Goal: Task Accomplishment & Management: Use online tool/utility

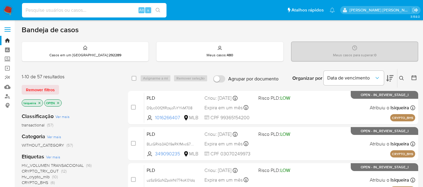
click at [45, 9] on input at bounding box center [94, 10] width 145 height 8
type input "1296383029"
click at [113, 11] on input "1296383029" at bounding box center [94, 10] width 145 height 8
click at [58, 14] on div "1296383029 Alt s" at bounding box center [94, 10] width 145 height 14
click at [64, 9] on input "1296383029" at bounding box center [94, 10] width 145 height 8
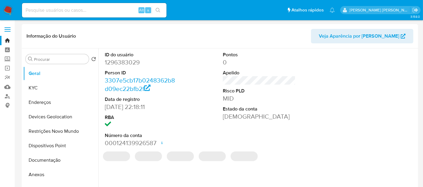
select select "10"
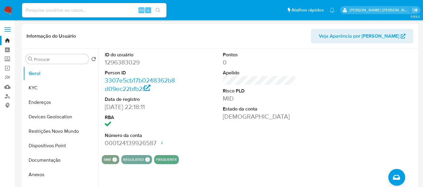
click at [55, 11] on input at bounding box center [94, 10] width 145 height 8
click at [9, 93] on link "Localizador de pessoas" at bounding box center [36, 96] width 72 height 9
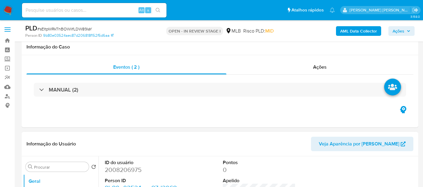
scroll to position [102, 0]
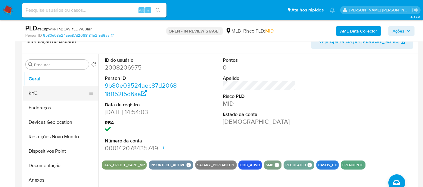
click at [54, 94] on button "KYC" at bounding box center [58, 93] width 71 height 14
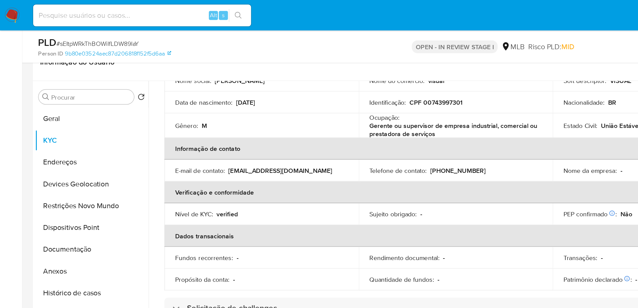
scroll to position [67, 0]
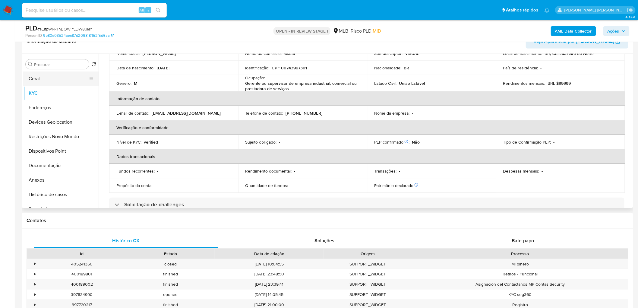
click at [49, 81] on button "Geral" at bounding box center [58, 78] width 71 height 14
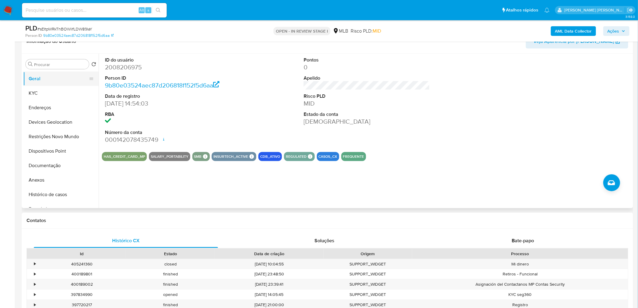
click at [56, 77] on button "Geral" at bounding box center [58, 78] width 71 height 14
drag, startPoint x: 262, startPoint y: 119, endPoint x: 264, endPoint y: 122, distance: 3.8
click at [264, 122] on div "ID do usuário 2008206975 Person ID 9b80e03524aec87d206818f152f5d6aa Data de reg…" at bounding box center [366, 100] width 529 height 93
click at [64, 90] on button "KYC" at bounding box center [58, 93] width 71 height 14
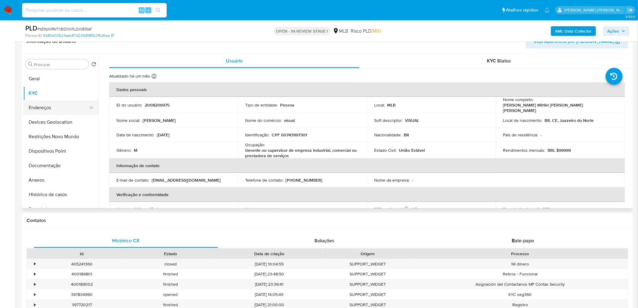
click at [42, 106] on button "Endereços" at bounding box center [58, 107] width 71 height 14
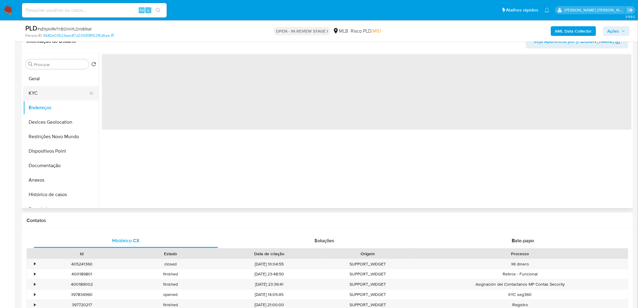
click at [45, 87] on button "KYC" at bounding box center [58, 93] width 71 height 14
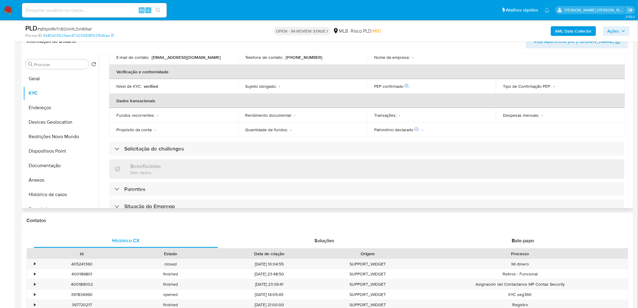
scroll to position [253, 0]
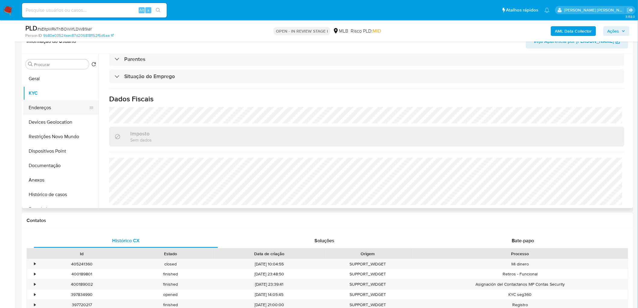
click at [35, 104] on button "Endereços" at bounding box center [58, 107] width 71 height 14
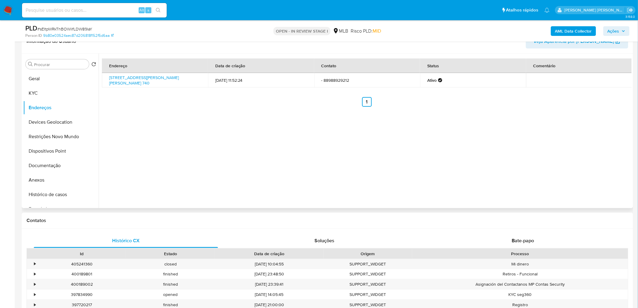
click at [259, 155] on div "Endereço Data de criação Contato Status Comentário Rua Vereador José Gonçalves …" at bounding box center [365, 131] width 533 height 154
click at [58, 124] on button "Devices Geolocation" at bounding box center [58, 122] width 71 height 14
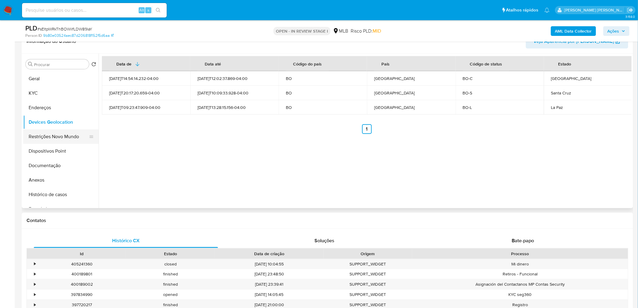
click at [41, 134] on button "Restrições Novo Mundo" at bounding box center [58, 136] width 71 height 14
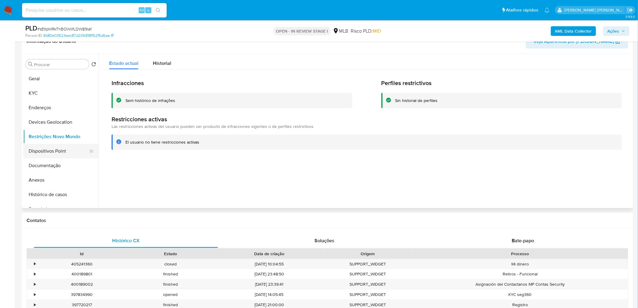
click at [47, 146] on button "Dispositivos Point" at bounding box center [58, 151] width 71 height 14
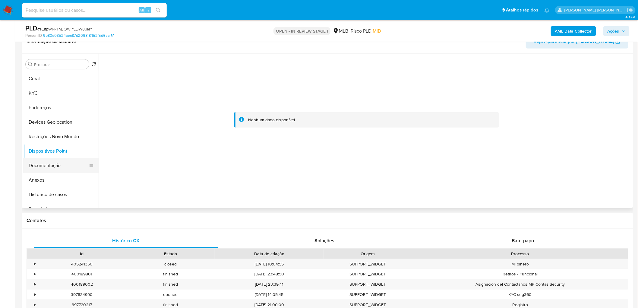
click at [47, 164] on button "Documentação" at bounding box center [58, 165] width 71 height 14
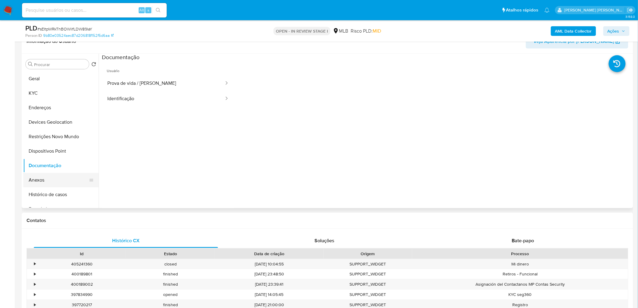
click at [43, 184] on button "Anexos" at bounding box center [58, 180] width 71 height 14
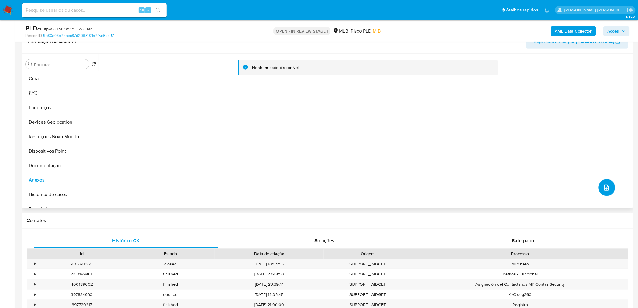
click at [423, 187] on icon "upload-file" at bounding box center [606, 187] width 7 height 7
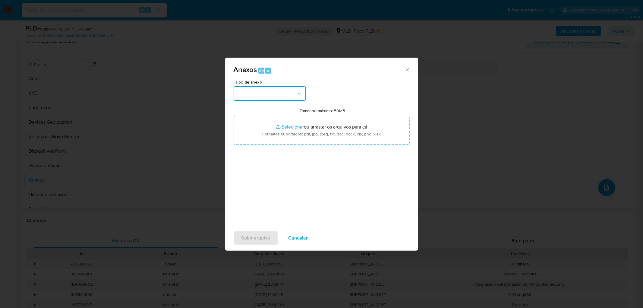
click at [298, 97] on button "button" at bounding box center [270, 93] width 72 height 14
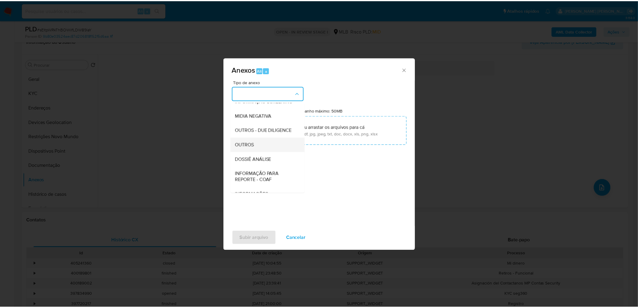
scroll to position [67, 0]
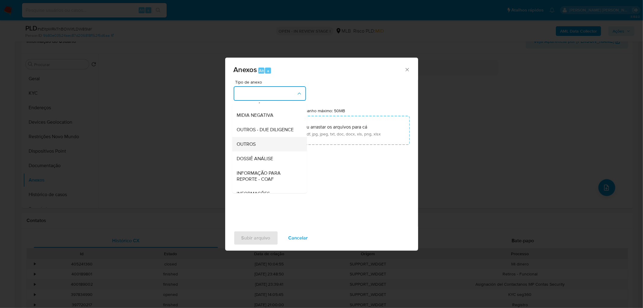
click at [267, 151] on div "OUTROS" at bounding box center [267, 144] width 61 height 14
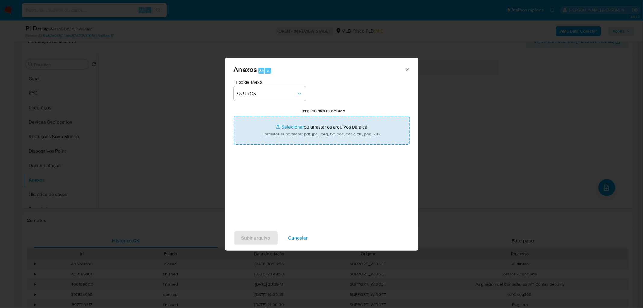
click at [313, 127] on input "Tamanho máximo: 50MB Selecionar arquivos" at bounding box center [322, 130] width 176 height 29
type input "C:\fakepath\Mulan 2008206975_2025_09_15_07_42_32.xlsx"
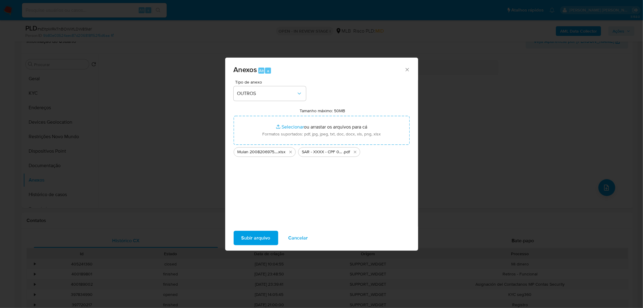
click at [245, 187] on span "Subir arquivo" at bounding box center [255, 237] width 29 height 13
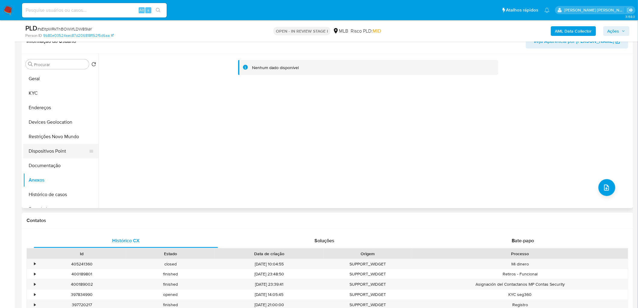
click at [58, 154] on button "Dispositivos Point" at bounding box center [58, 151] width 71 height 14
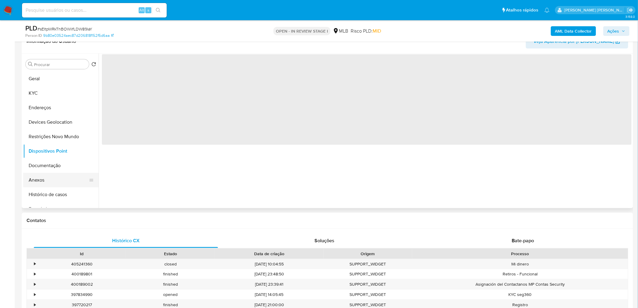
click at [42, 176] on button "Anexos" at bounding box center [58, 180] width 71 height 14
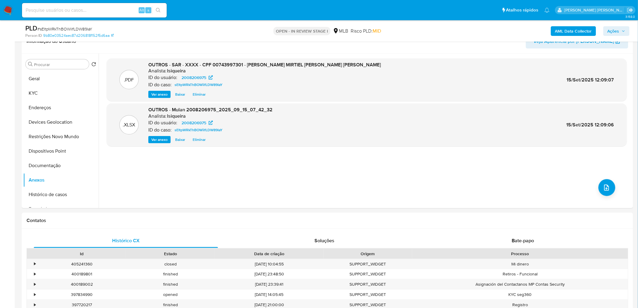
click at [423, 30] on icon "button" at bounding box center [623, 31] width 4 height 4
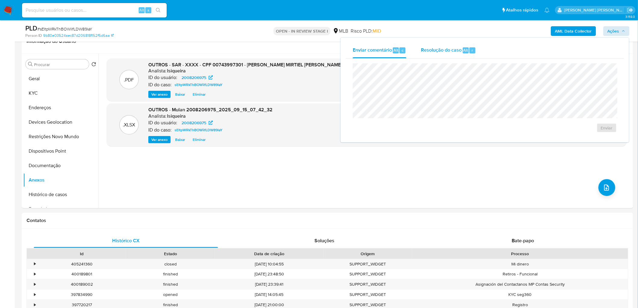
click at [423, 55] on div "Resolução do caso Alt r" at bounding box center [448, 50] width 55 height 16
click at [423, 139] on span "ROI Proposal" at bounding box center [591, 137] width 31 height 8
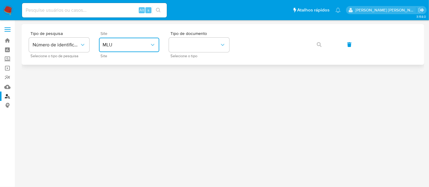
click at [117, 46] on span "MLU" at bounding box center [125, 45] width 47 height 6
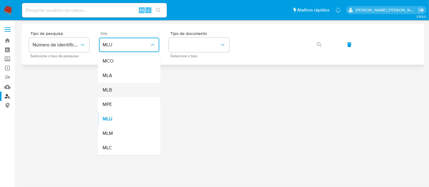
click at [131, 91] on div "MLB" at bounding box center [126, 90] width 49 height 14
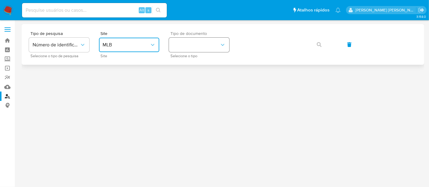
click at [201, 46] on button "identificationType" at bounding box center [199, 45] width 60 height 14
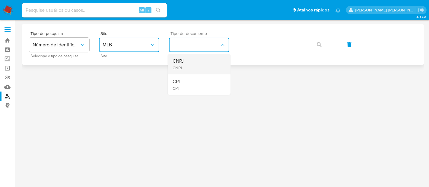
click at [191, 65] on div "CNPJ CNPJ" at bounding box center [196, 64] width 49 height 20
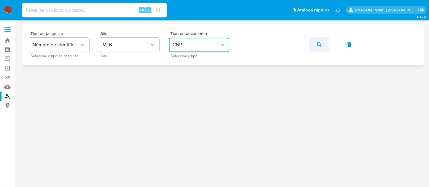
click at [317, 45] on icon "button" at bounding box center [318, 44] width 5 height 5
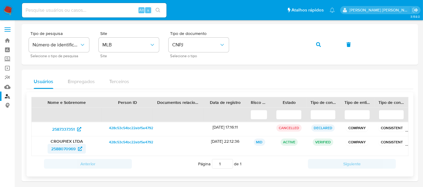
click at [64, 147] on span "2588070969" at bounding box center [63, 149] width 24 height 10
click at [5, 11] on img at bounding box center [8, 10] width 10 height 10
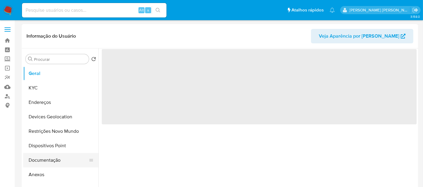
click at [41, 161] on button "Documentação" at bounding box center [58, 160] width 71 height 14
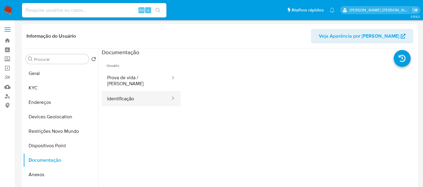
select select "10"
click at [125, 91] on button "Identificação" at bounding box center [136, 98] width 69 height 15
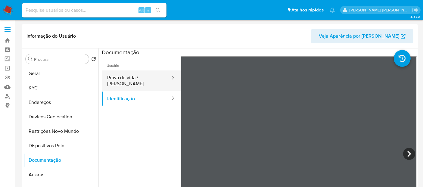
click at [137, 79] on button "Prova de vida / [PERSON_NAME]" at bounding box center [136, 81] width 69 height 20
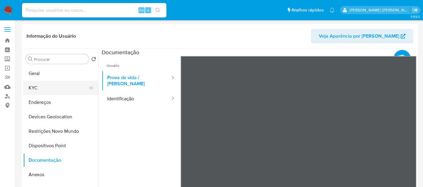
click at [39, 91] on button "KYC" at bounding box center [58, 88] width 71 height 14
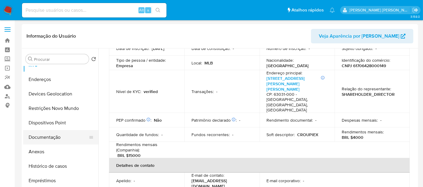
scroll to position [33, 0]
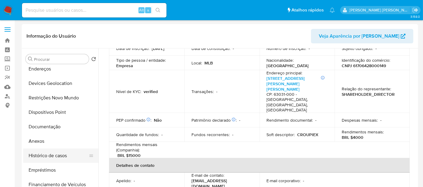
click at [43, 156] on button "Histórico de casos" at bounding box center [58, 156] width 71 height 14
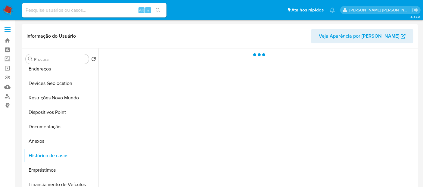
scroll to position [0, 0]
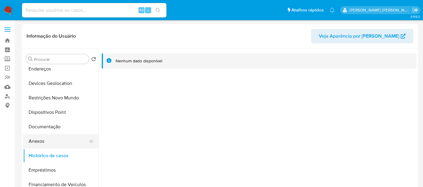
click at [45, 142] on button "Anexos" at bounding box center [58, 141] width 71 height 14
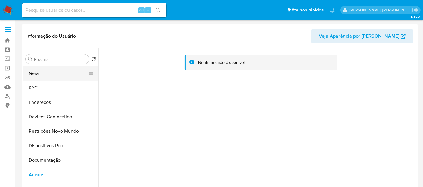
click at [43, 74] on button "Geral" at bounding box center [58, 73] width 71 height 14
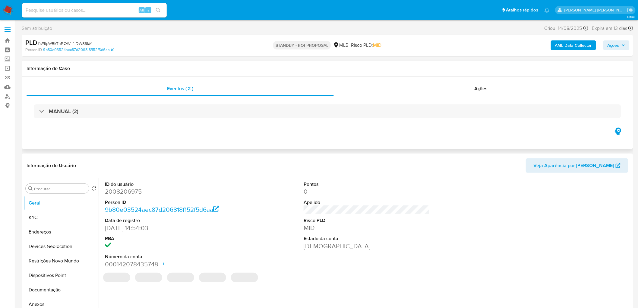
select select "10"
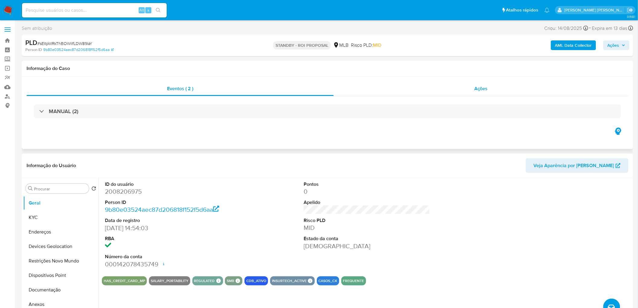
click at [467, 84] on div "Ações" at bounding box center [481, 88] width 294 height 14
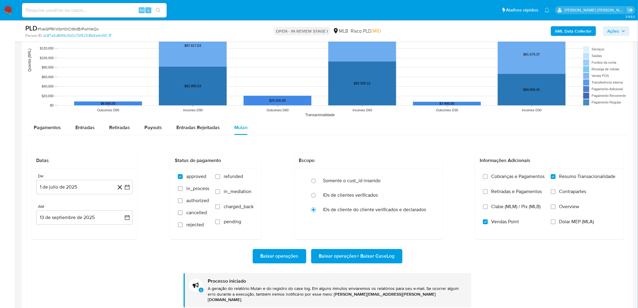
scroll to position [10, 0]
